Goal: Task Accomplishment & Management: Manage account settings

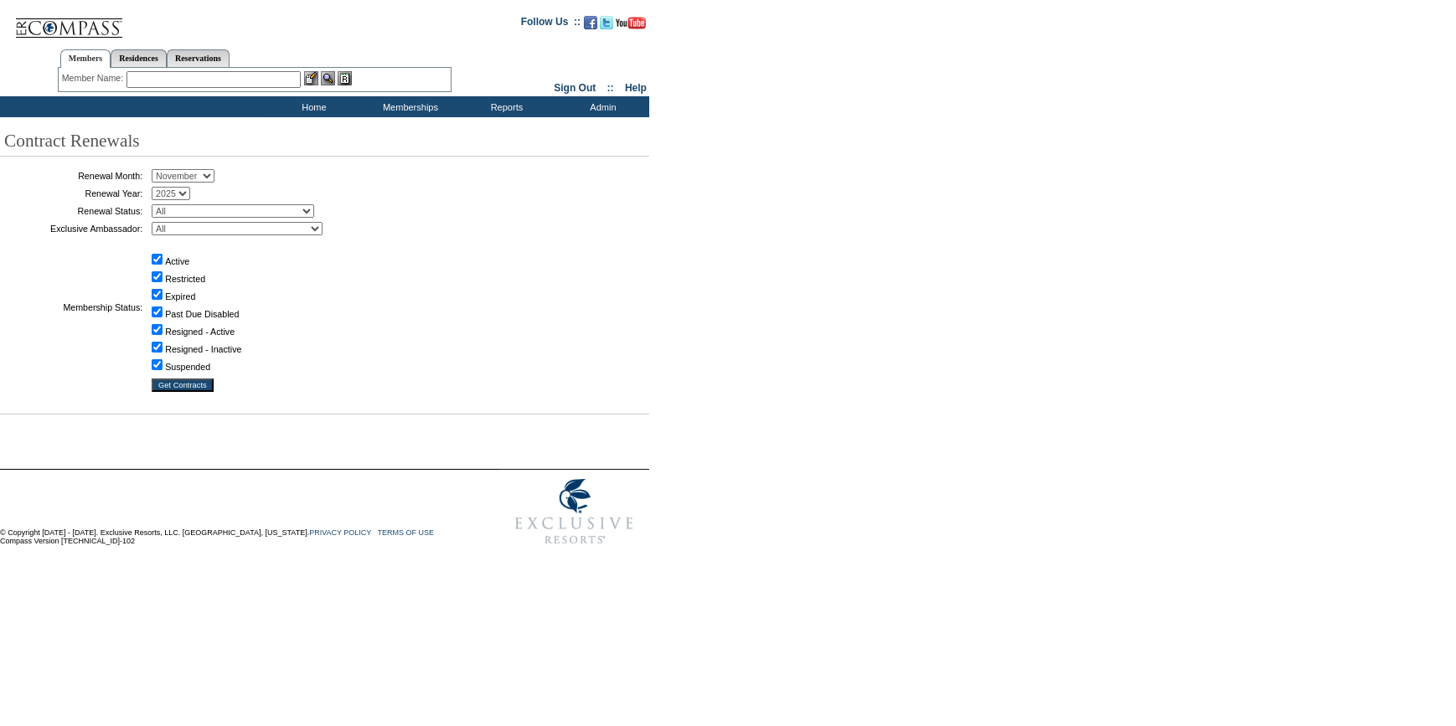
click at [173, 180] on select "January February March April May June July August September October November De…" at bounding box center [183, 175] width 63 height 13
select select "10"
click at [157, 170] on select "January February March April May June July August September October November De…" at bounding box center [183, 175] width 63 height 13
click at [218, 210] on select "All Not Started Pending Approved Election Made Election Changed No Response Man…" at bounding box center [233, 210] width 162 height 13
select select "5"
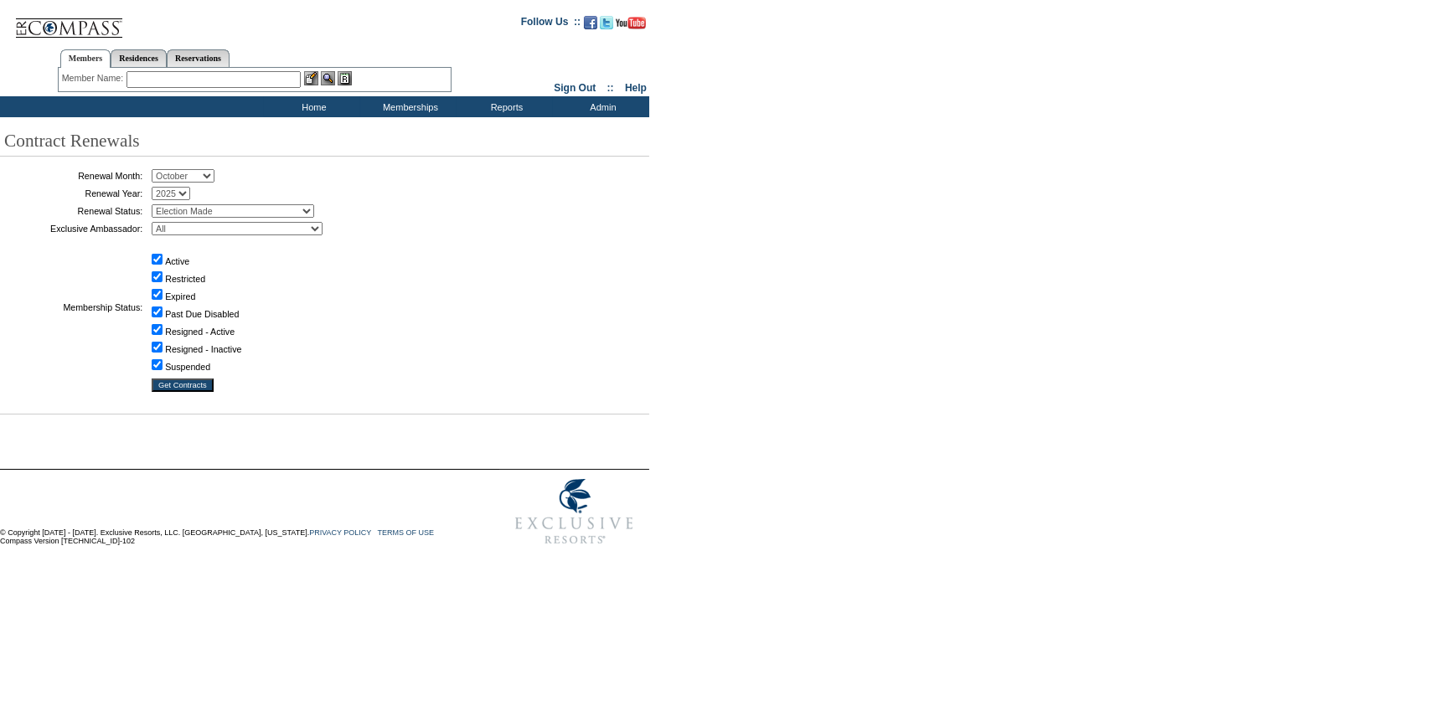
click at [157, 204] on select "All Not Started Pending Approved Election Made Election Changed No Response Man…" at bounding box center [233, 210] width 162 height 13
click at [188, 384] on input "Get Contracts" at bounding box center [183, 385] width 62 height 13
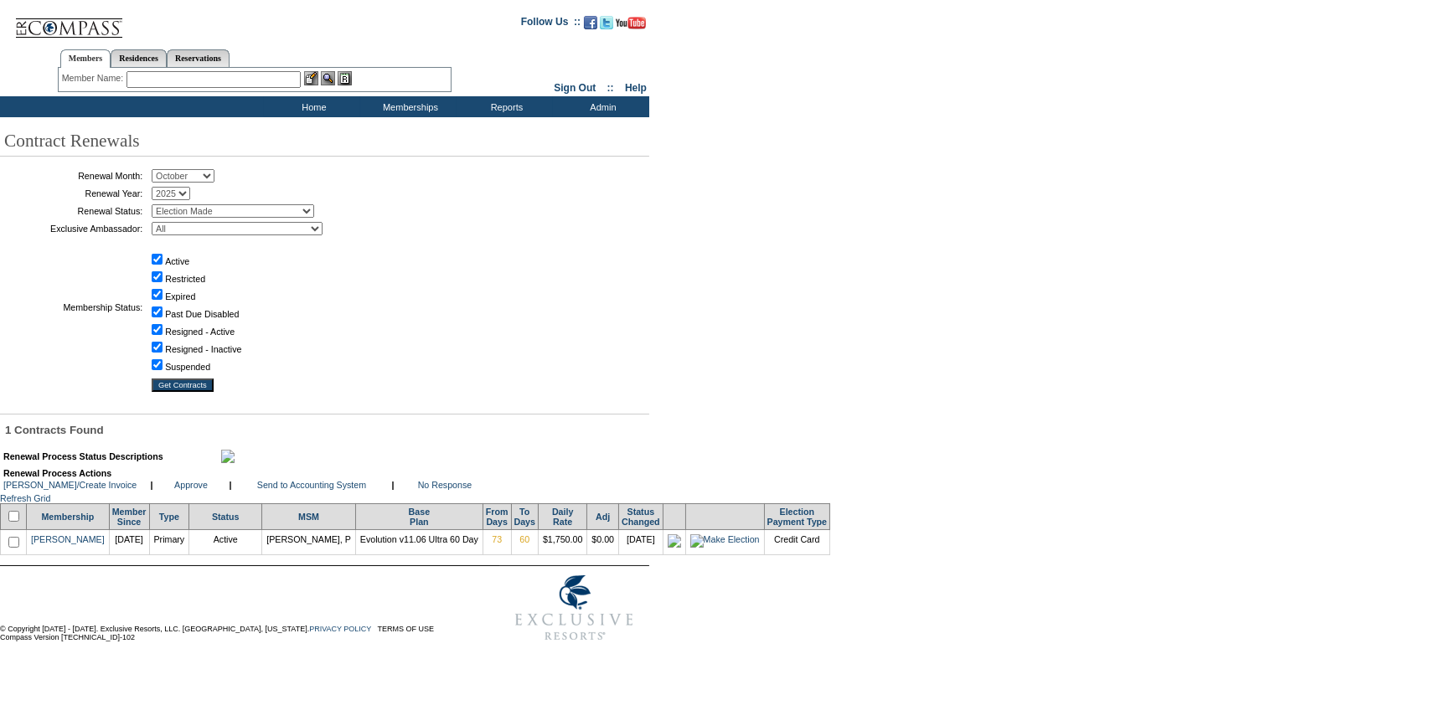
click at [13, 522] on input "checkbox" at bounding box center [13, 516] width 11 height 11
checkbox input "true"
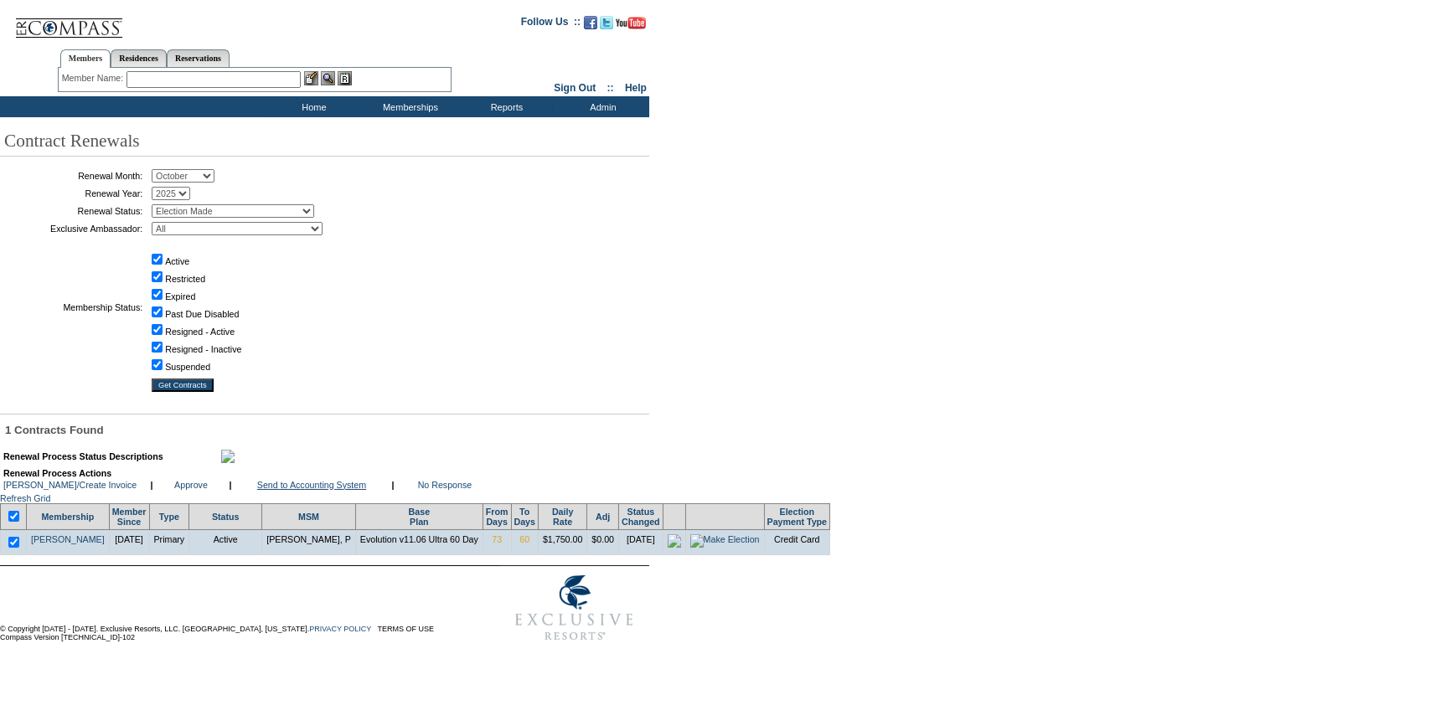
click at [324, 490] on link "Send to Accounting System" at bounding box center [311, 485] width 109 height 10
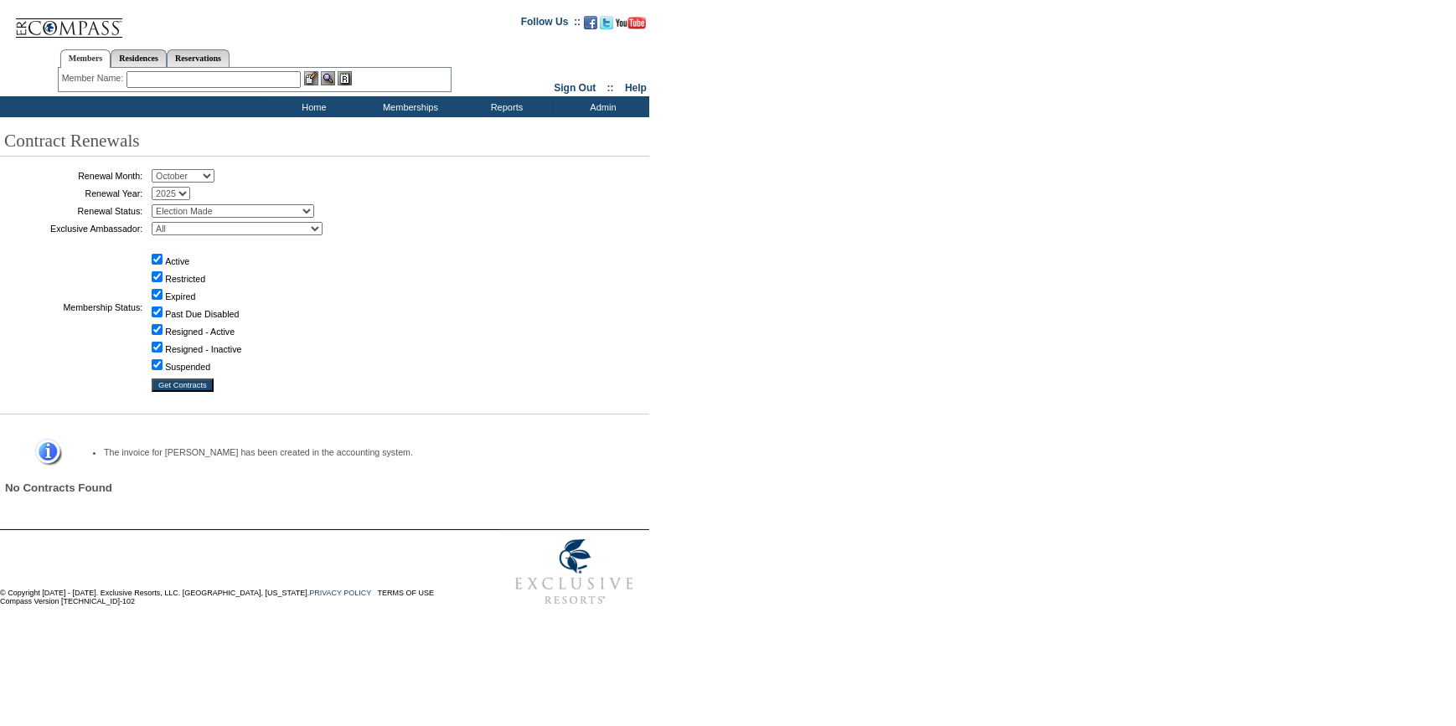
click at [267, 83] on input "text" at bounding box center [213, 79] width 174 height 17
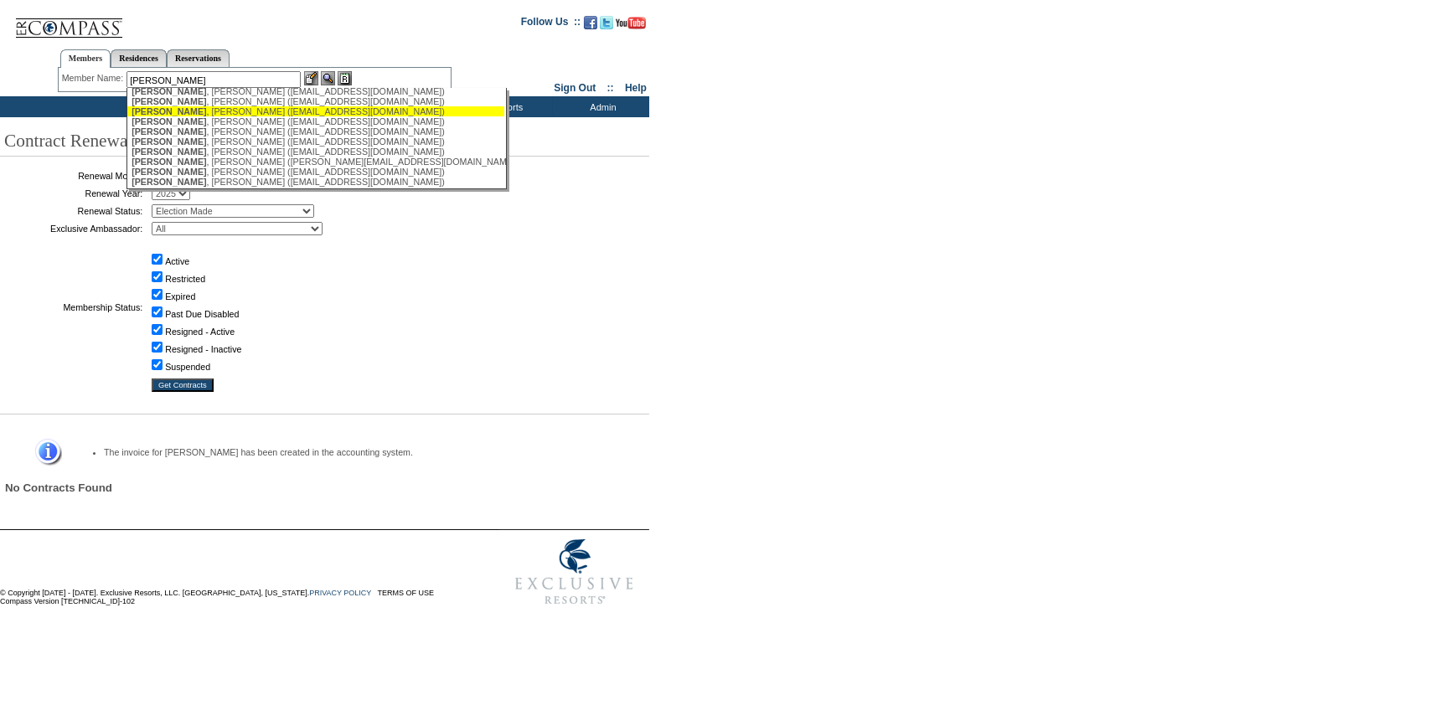
scroll to position [304, 0]
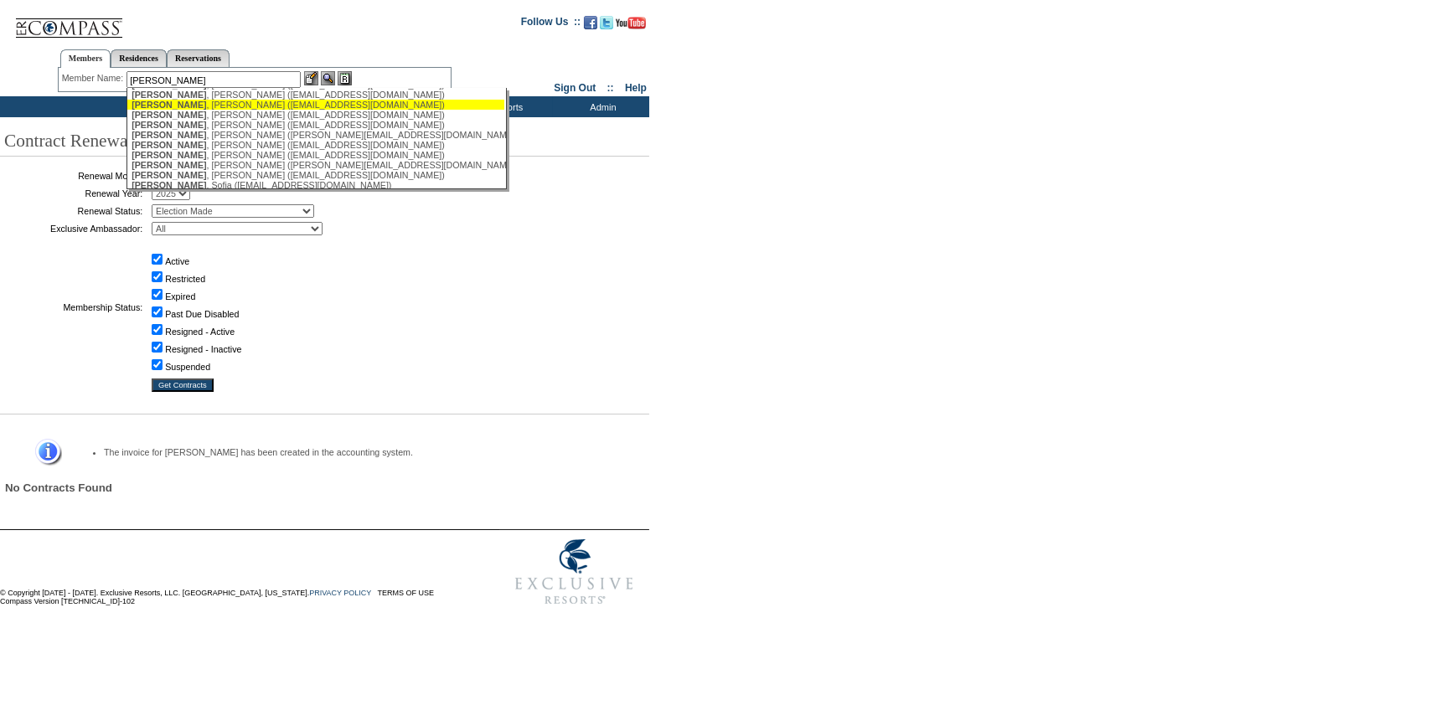
click at [220, 110] on div "Jones , Miriam (miriamharrisjones@gmail.com)" at bounding box center [315, 105] width 368 height 10
type input "Jones, Miriam (miriamharrisjones@gmail.com)"
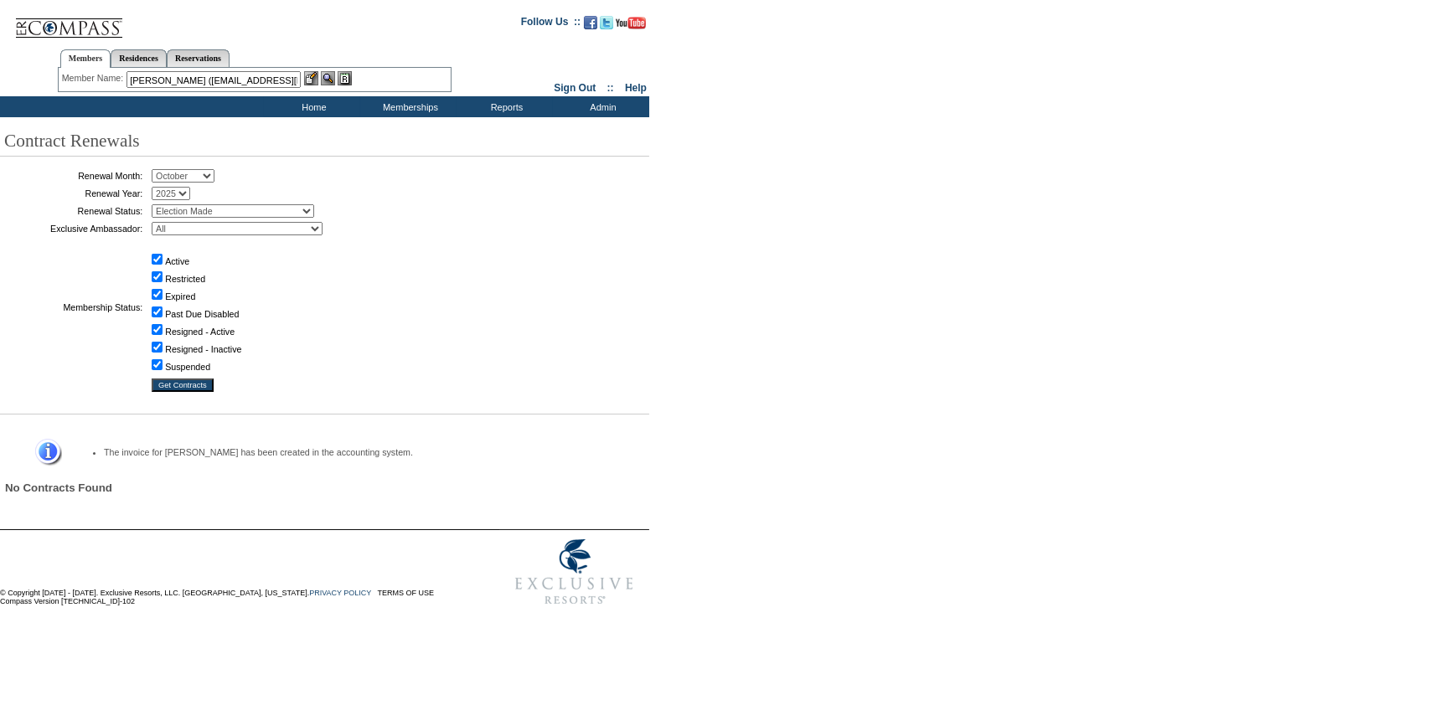
click at [311, 77] on img at bounding box center [311, 78] width 14 height 14
